Goal: Find specific page/section: Find specific page/section

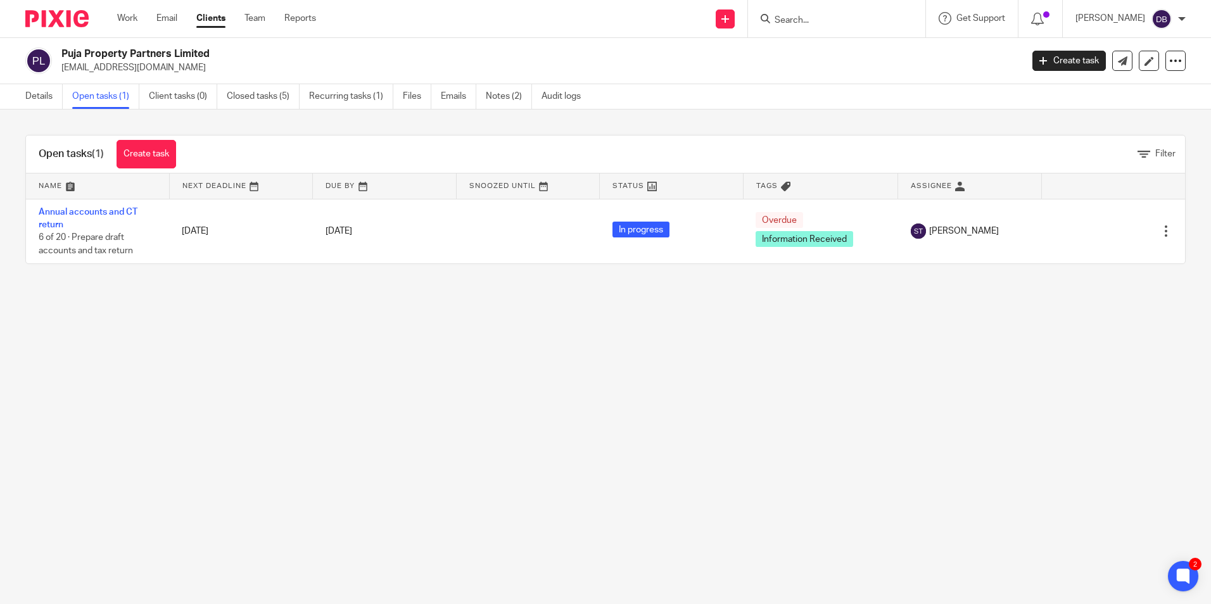
click at [407, 375] on main "Puja Property Partners Limited [EMAIL_ADDRESS][DOMAIN_NAME] Create task Update …" at bounding box center [605, 302] width 1211 height 604
click at [879, 27] on form at bounding box center [840, 19] width 135 height 16
click at [835, 18] on input "Search" at bounding box center [830, 20] width 114 height 11
type input "parmar homes"
click at [847, 53] on link at bounding box center [890, 54] width 238 height 29
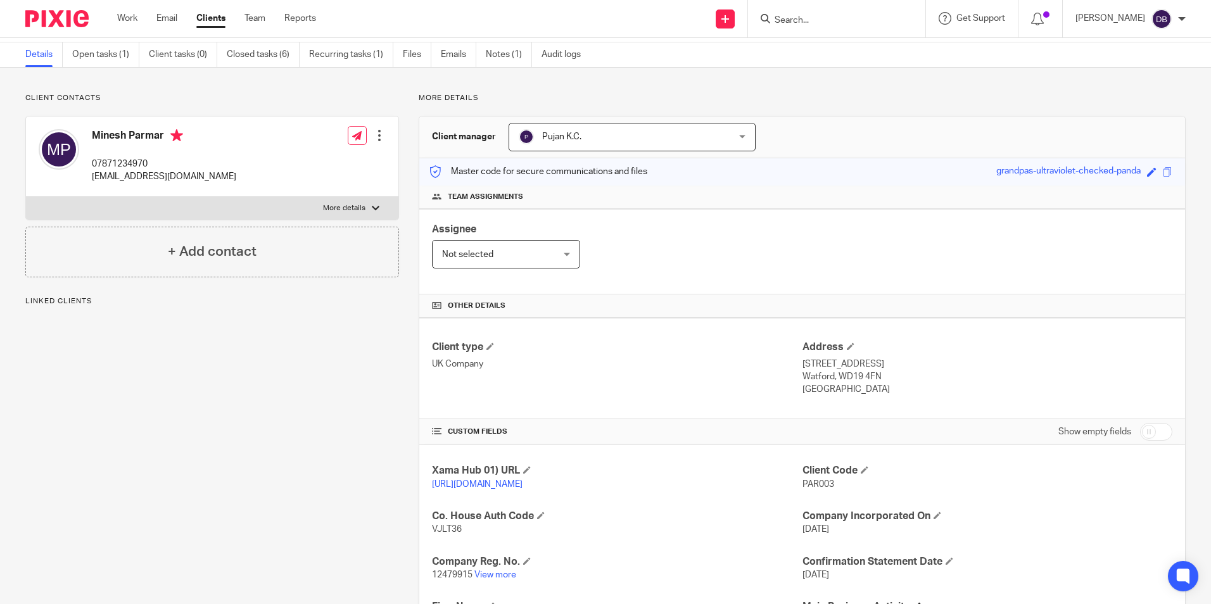
scroll to position [63, 0]
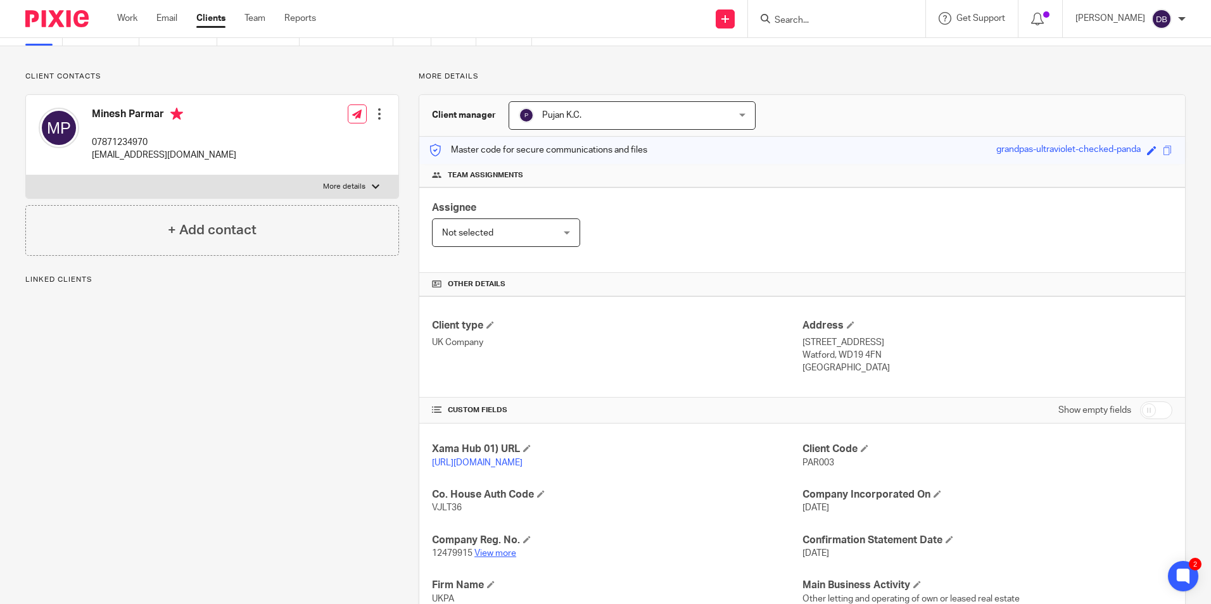
click at [493, 558] on link "View more" at bounding box center [495, 553] width 42 height 9
